Goal: Task Accomplishment & Management: Use online tool/utility

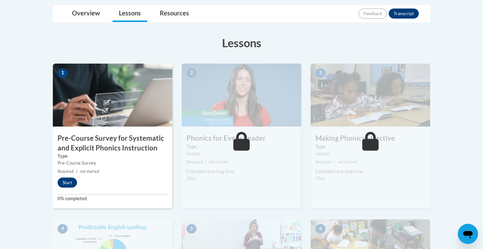
scroll to position [148, 0]
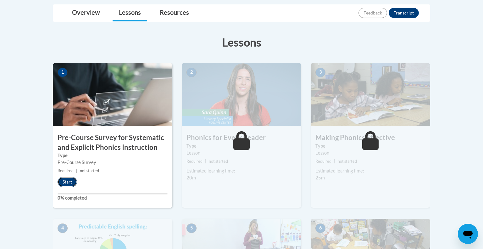
click at [72, 182] on button "Start" at bounding box center [67, 182] width 19 height 10
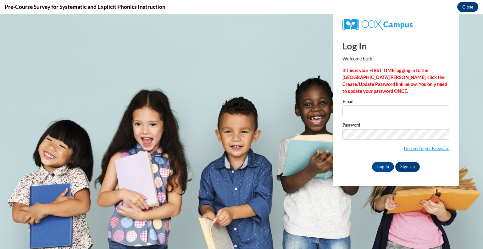
scroll to position [0, 0]
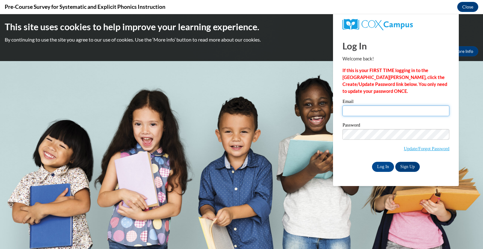
type input "grizzleblandon@gmail.com"
click at [360, 108] on input "grizzleblandon@gmail.com" at bounding box center [395, 110] width 107 height 11
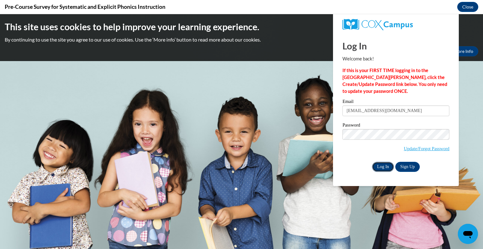
click at [379, 165] on input "Log In" at bounding box center [383, 167] width 22 height 10
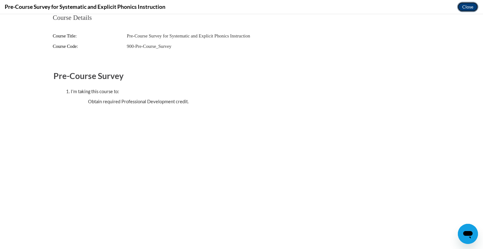
click at [467, 8] on button "Close" at bounding box center [467, 7] width 21 height 10
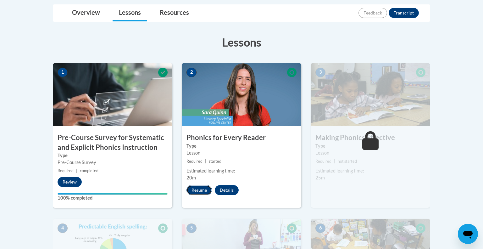
click at [201, 186] on button "Resume" at bounding box center [198, 190] width 25 height 10
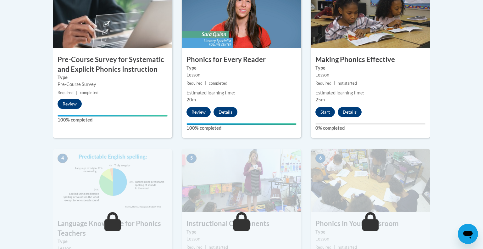
scroll to position [226, 0]
click at [321, 110] on button "Start" at bounding box center [324, 112] width 19 height 10
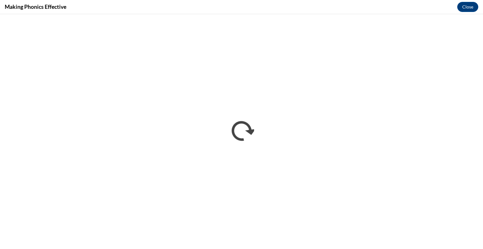
scroll to position [0, 0]
